Goal: Task Accomplishment & Management: Complete application form

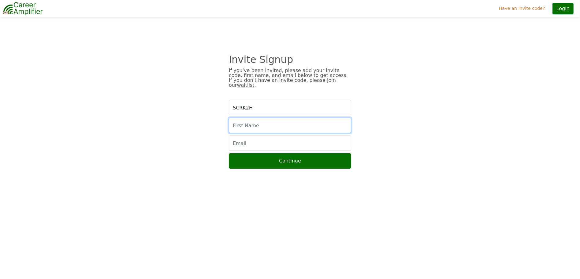
click at [260, 122] on input "text" at bounding box center [290, 125] width 122 height 15
type input "Marcus"
click at [237, 137] on input "email" at bounding box center [290, 142] width 122 height 15
type input "marcus@m2b3.com"
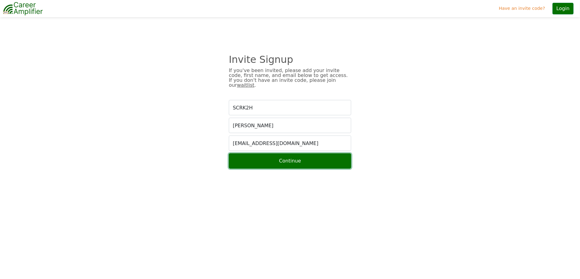
click at [296, 155] on button "Continue" at bounding box center [290, 160] width 122 height 15
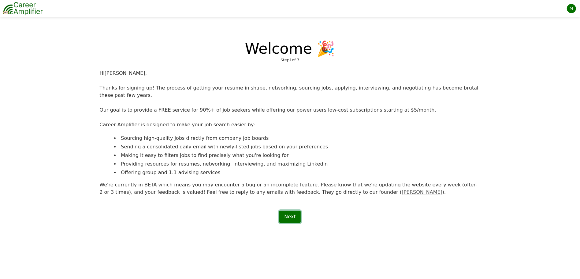
click at [291, 211] on link "Next" at bounding box center [289, 216] width 21 height 12
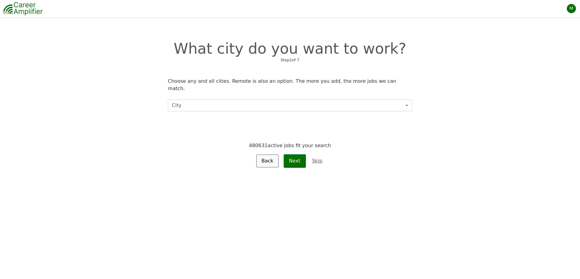
click at [211, 99] on button "City" at bounding box center [290, 105] width 244 height 12
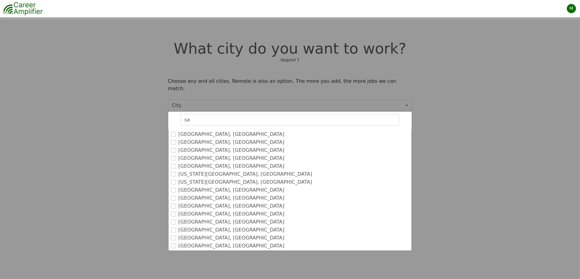
click at [200, 154] on label "[GEOGRAPHIC_DATA], [GEOGRAPHIC_DATA]" at bounding box center [231, 157] width 106 height 7
click at [176, 155] on input "[GEOGRAPHIC_DATA], [GEOGRAPHIC_DATA]" at bounding box center [173, 157] width 5 height 5
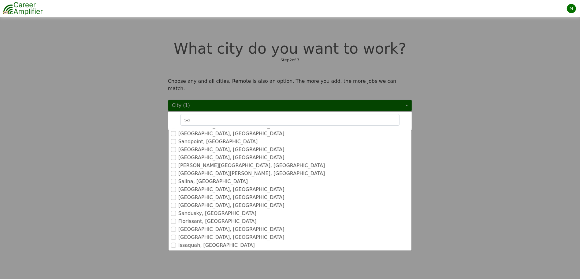
scroll to position [490, 0]
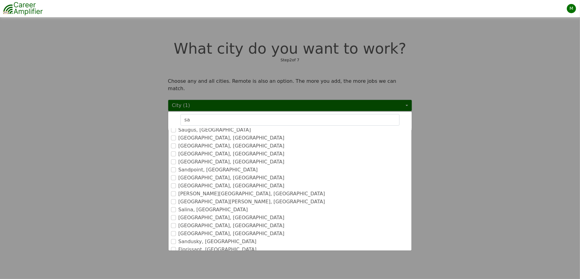
drag, startPoint x: 199, startPoint y: 113, endPoint x: 164, endPoint y: 108, distance: 35.3
click at [168, 109] on div "City (1) sa Deselect all San Antonio, TX San Francisco, CA San Diego, CA San Jo…" at bounding box center [290, 105] width 244 height 12
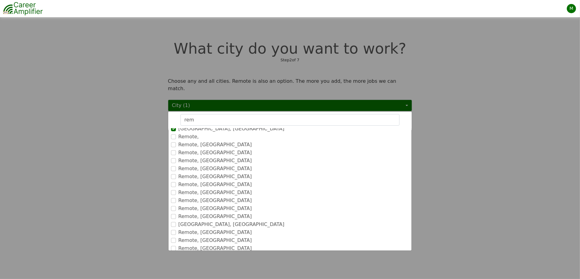
scroll to position [0, 0]
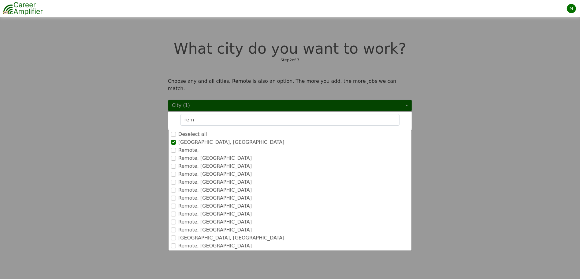
click at [174, 138] on div "San Antonio, TX" at bounding box center [290, 141] width 238 height 7
click at [173, 148] on input "Remote," at bounding box center [173, 150] width 5 height 5
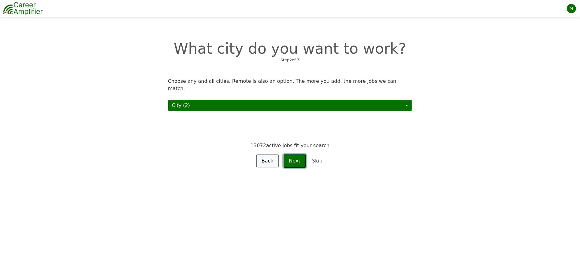
click at [294, 155] on button "Next" at bounding box center [295, 160] width 22 height 13
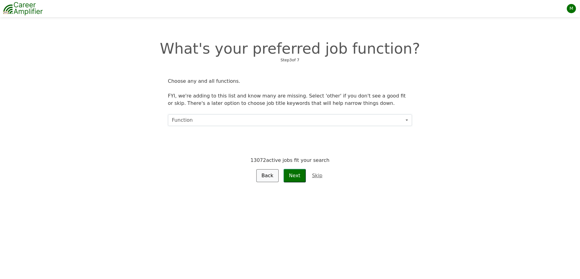
click at [239, 122] on button "Function" at bounding box center [290, 120] width 244 height 12
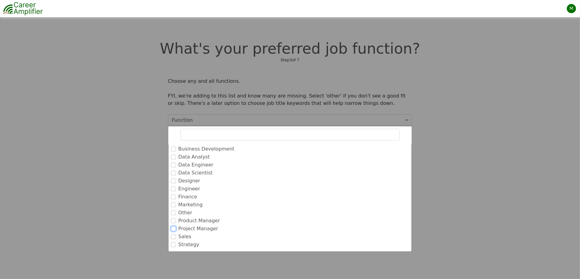
click at [174, 227] on input "Project Manager" at bounding box center [173, 228] width 5 height 5
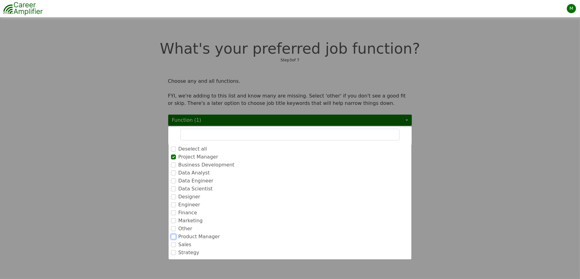
click at [173, 236] on input "Product Manager" at bounding box center [173, 236] width 5 height 5
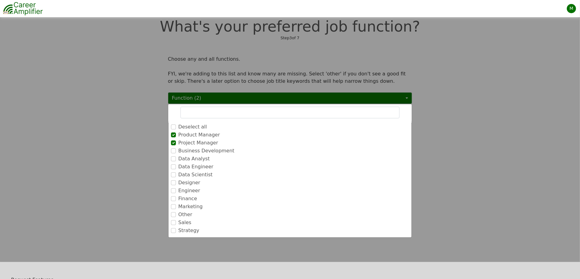
scroll to position [31, 0]
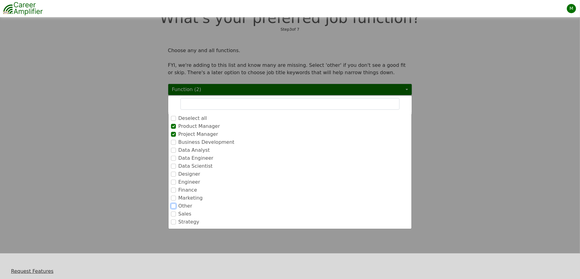
click at [174, 204] on input "Other" at bounding box center [173, 205] width 5 height 5
click at [172, 206] on input "Marketing" at bounding box center [173, 205] width 5 height 5
click at [174, 125] on input "Marketing" at bounding box center [173, 126] width 5 height 5
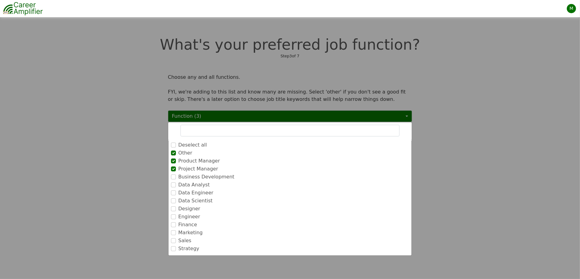
scroll to position [0, 0]
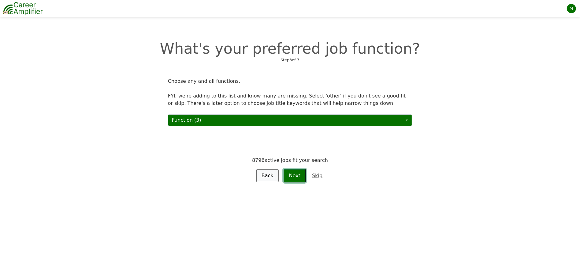
click at [298, 173] on button "Next" at bounding box center [295, 175] width 22 height 13
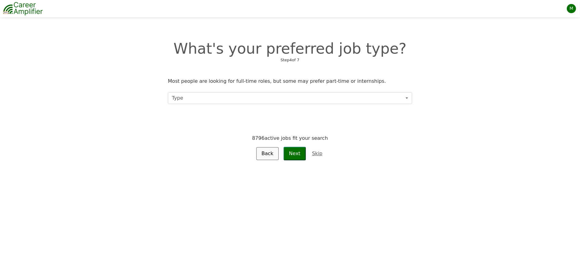
click at [309, 99] on button "Type" at bounding box center [290, 98] width 244 height 12
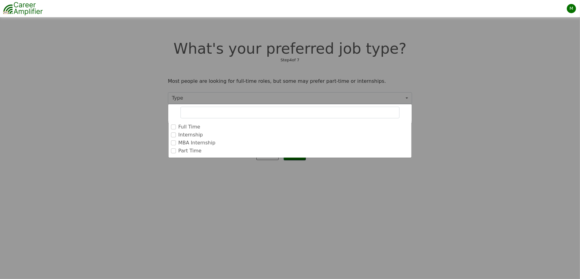
click at [182, 127] on label "Full Time" at bounding box center [189, 126] width 22 height 7
click at [176, 127] on input "Full Time" at bounding box center [173, 126] width 5 height 5
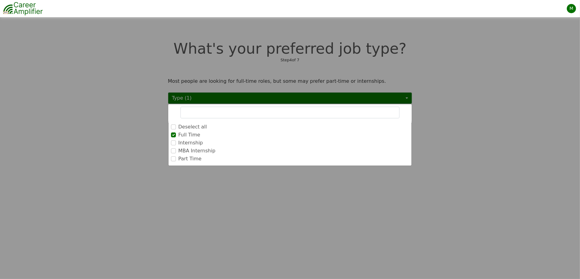
click at [180, 158] on label "Part Time" at bounding box center [189, 158] width 23 height 7
click at [176, 158] on input "Part Time" at bounding box center [173, 158] width 5 height 5
checkbox input "true"
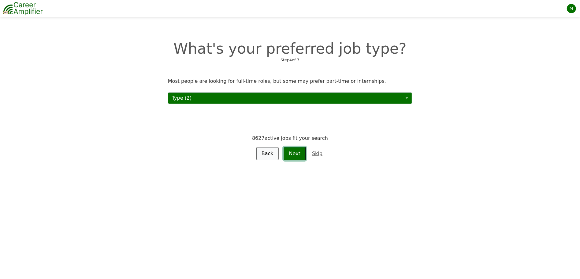
click at [295, 153] on button "Next" at bounding box center [295, 153] width 22 height 13
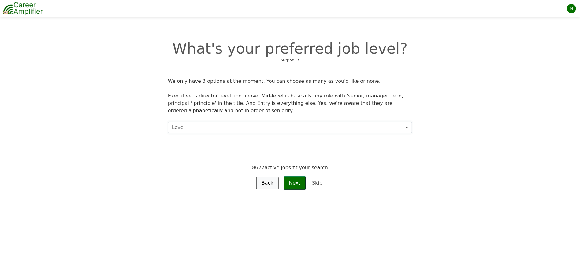
click at [223, 128] on button "Level" at bounding box center [290, 128] width 244 height 12
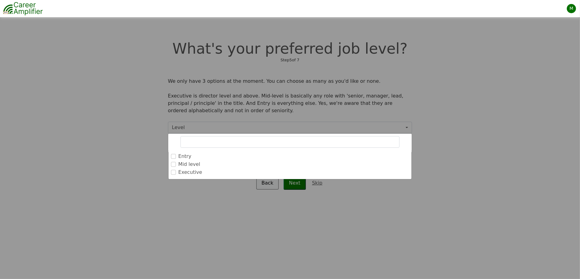
click at [181, 163] on label "Mid level" at bounding box center [189, 163] width 22 height 7
click at [176, 163] on input "Mid level" at bounding box center [173, 164] width 5 height 5
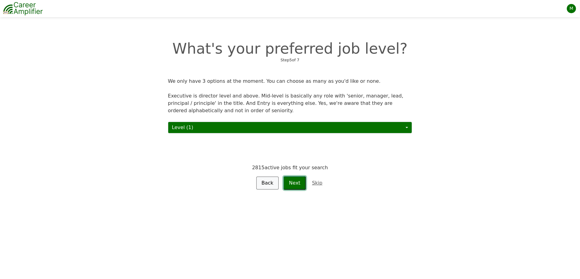
click at [298, 182] on button "Next" at bounding box center [295, 182] width 22 height 13
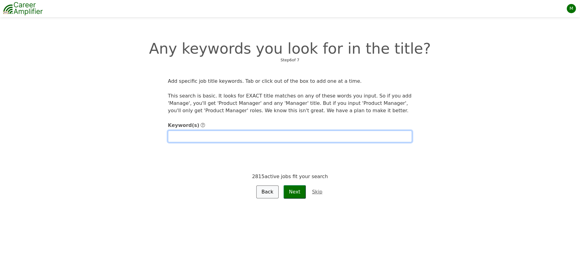
click at [211, 137] on input "text" at bounding box center [290, 136] width 244 height 12
type input "Automation"
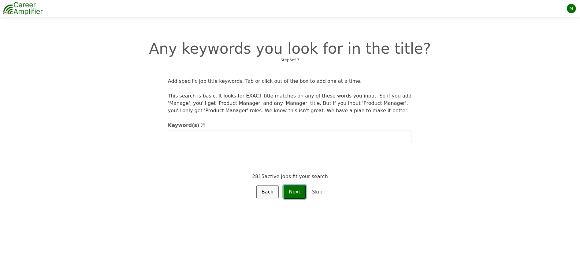
click at [296, 196] on button "Next" at bounding box center [295, 191] width 22 height 13
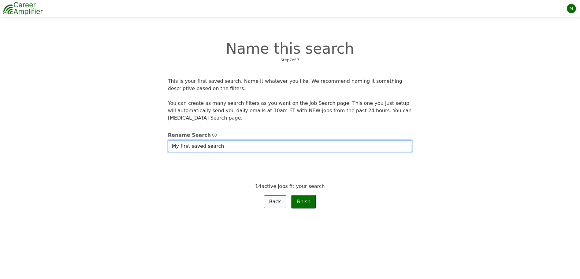
click at [229, 147] on input "My first saved search" at bounding box center [290, 146] width 244 height 12
drag, startPoint x: 229, startPoint y: 147, endPoint x: 101, endPoint y: 150, distance: 128.0
click at [103, 150] on div "This is your first saved search. Name it whatever you like. We recommend naming…" at bounding box center [290, 142] width 388 height 131
type input "M"
type input "Search 1"
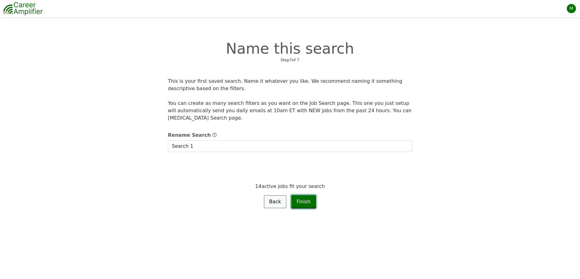
click at [309, 202] on button "Finish" at bounding box center [303, 201] width 25 height 13
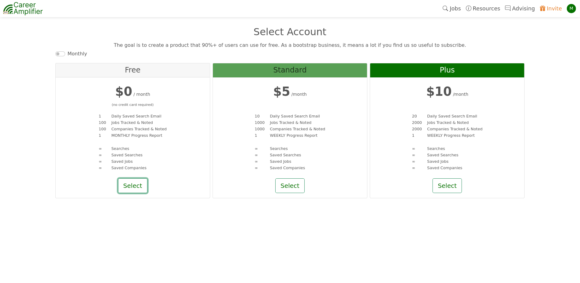
click at [136, 185] on button "Select" at bounding box center [132, 185] width 29 height 15
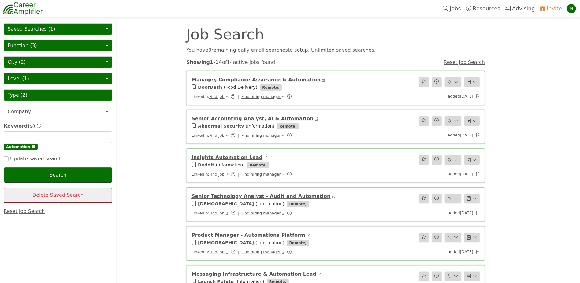
click at [287, 81] on link "Manager, Compliance Assurance & Automation" at bounding box center [256, 80] width 129 height 6
click at [216, 157] on link "Insights Automation Lead" at bounding box center [227, 158] width 71 height 6
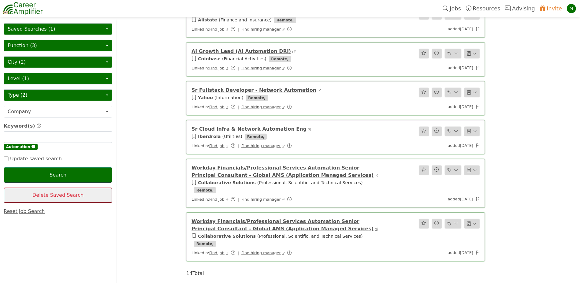
scroll to position [398, 0]
